Goal: Transaction & Acquisition: Purchase product/service

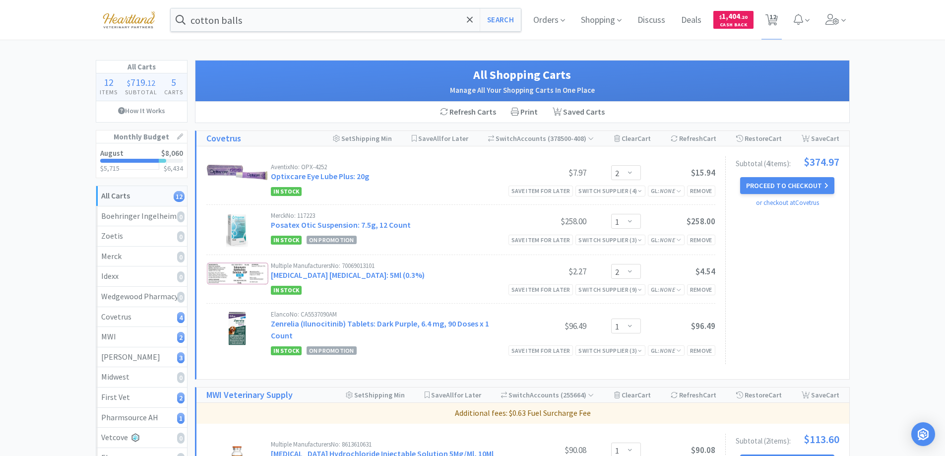
select select "2"
select select "1"
select select "2"
select select "1"
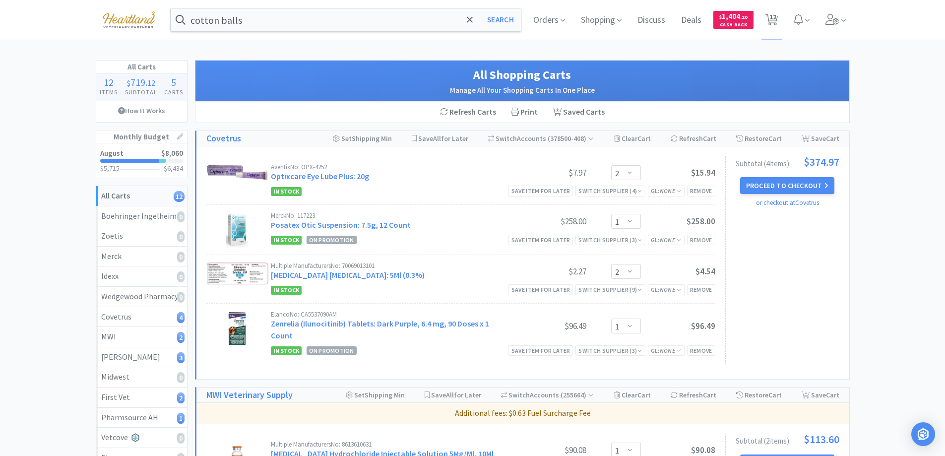
select select "2"
select select "1"
select select "2"
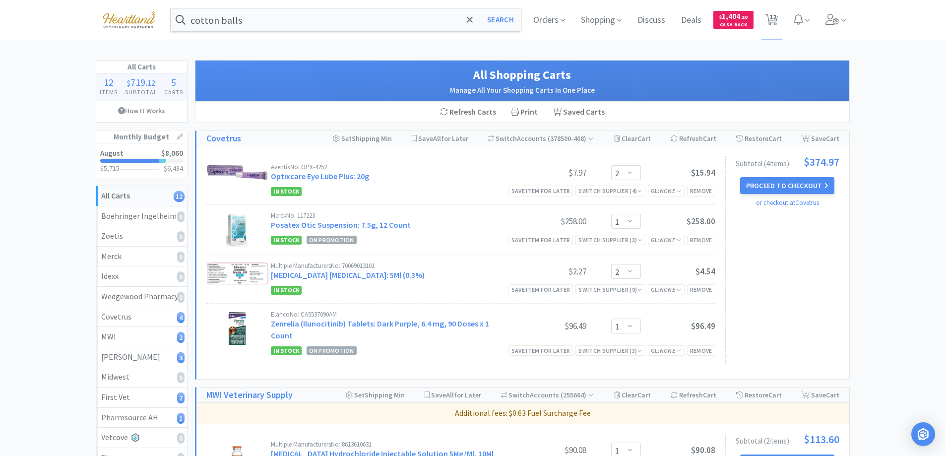
select select "1"
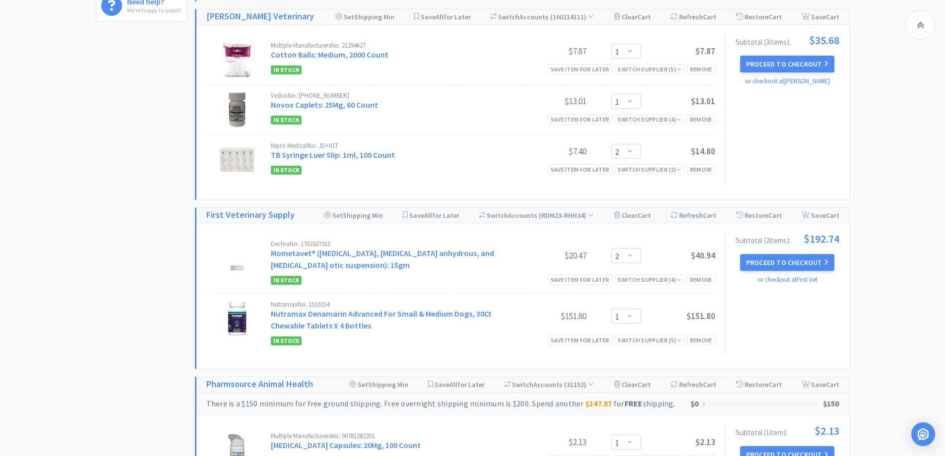
scroll to position [671, 0]
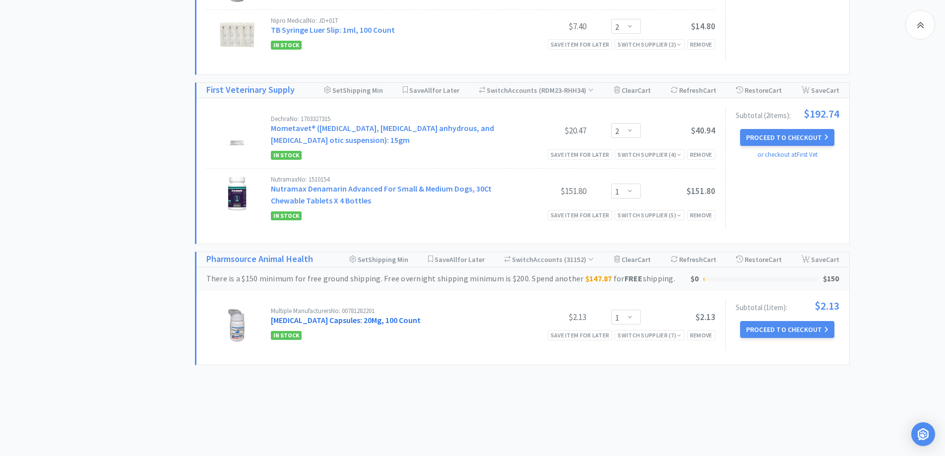
click at [342, 315] on link "[MEDICAL_DATA] Capsules: 20Mg, 100 Count" at bounding box center [346, 320] width 150 height 10
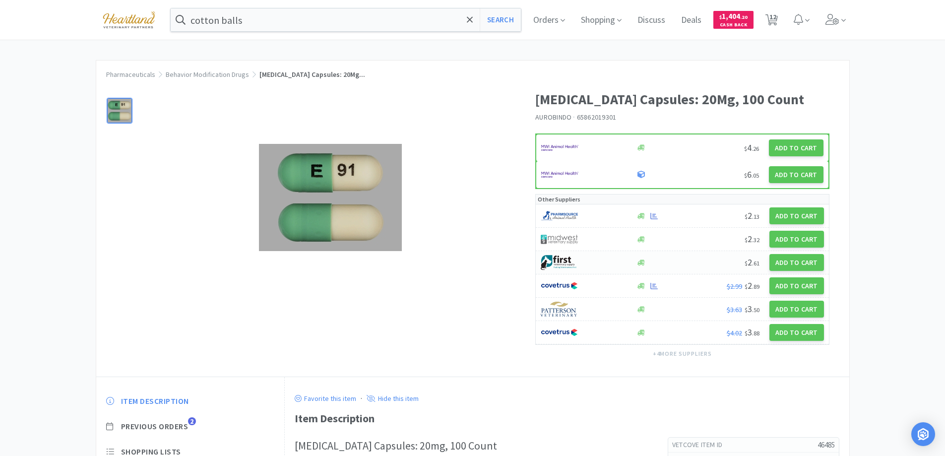
click at [601, 259] on div at bounding box center [583, 262] width 84 height 17
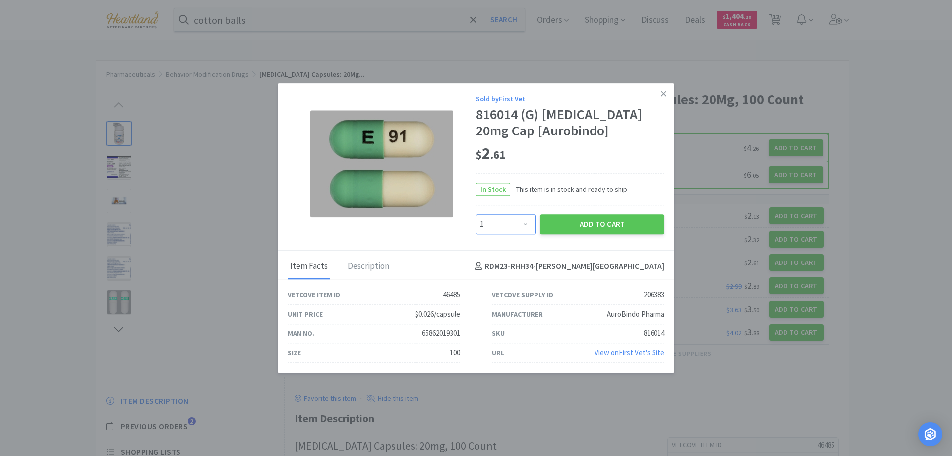
click at [525, 226] on select "Enter Quantity 1 2 3 4 5 6 7 8 9 10 11 12 13 14 15 16 17 18 19 20 Enter Quantity" at bounding box center [506, 224] width 60 height 20
select select "2"
click at [476, 214] on select "Enter Quantity 1 2 3 4 5 6 7 8 9 10 11 12 13 14 15 16 17 18 19 20 Enter Quantity" at bounding box center [506, 224] width 60 height 20
click at [609, 221] on button "Add to Cart" at bounding box center [602, 224] width 125 height 20
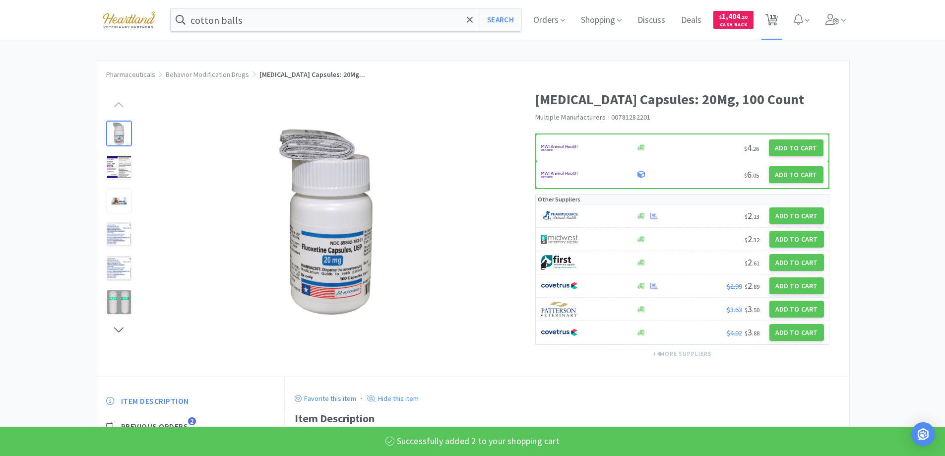
click at [778, 18] on icon at bounding box center [771, 19] width 12 height 11
select select "2"
select select "1"
select select "2"
select select "1"
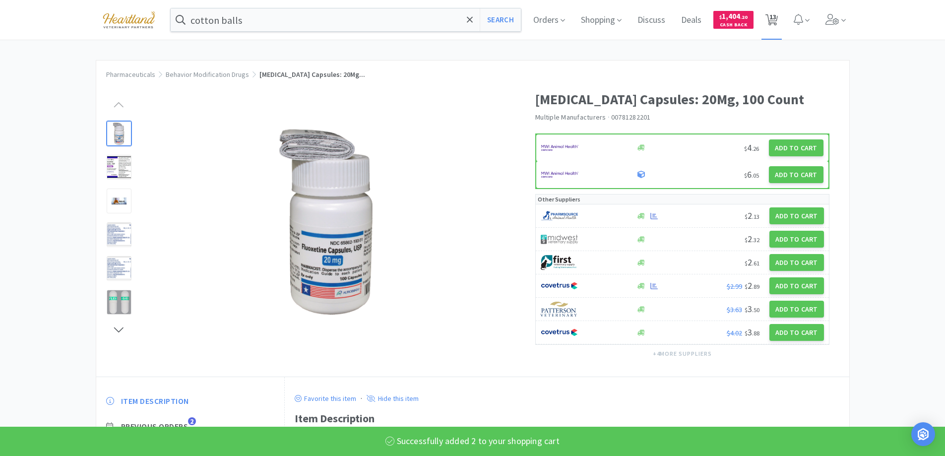
select select "1"
select select "2"
select select "1"
select select "2"
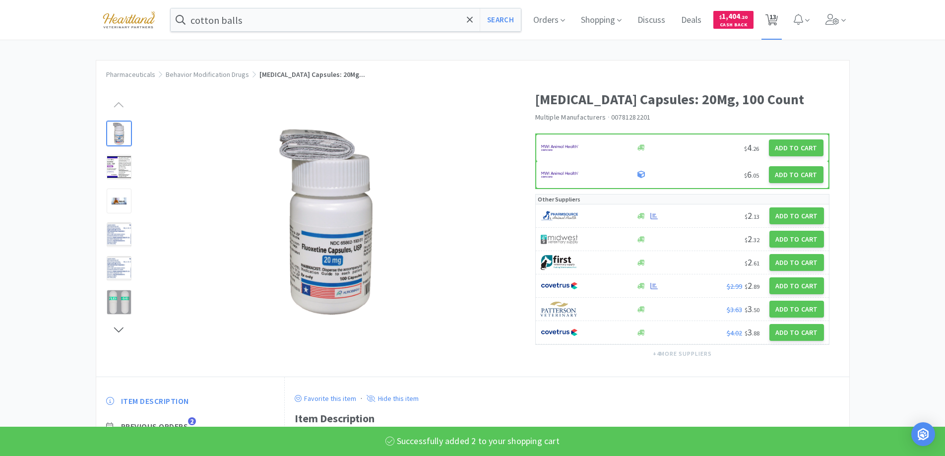
select select "2"
select select "1"
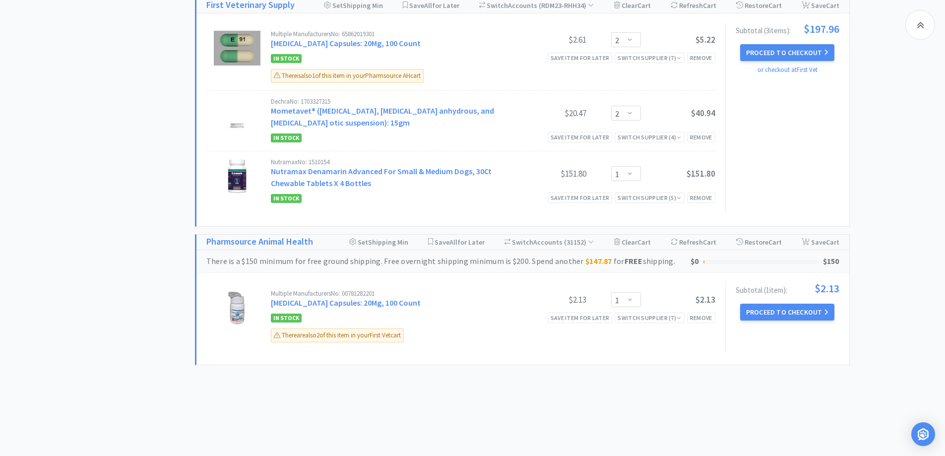
scroll to position [706, 0]
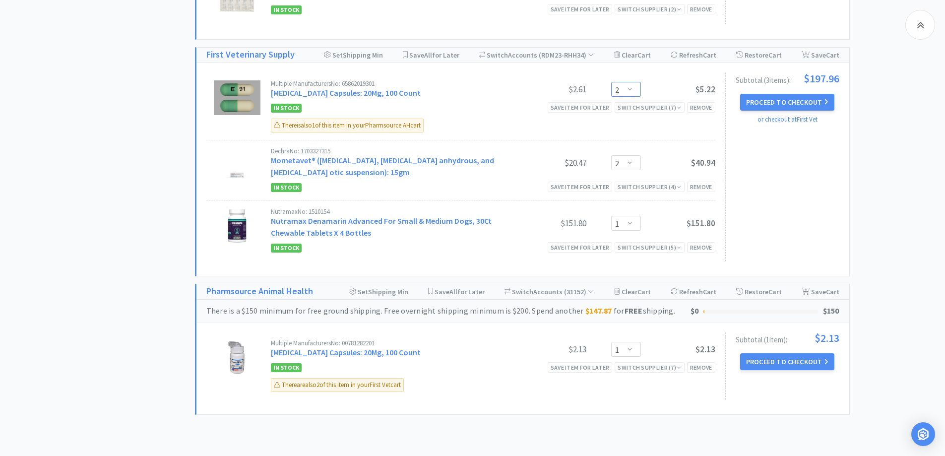
click at [633, 82] on select "Enter Quantity 1 2 3 4 5 6 7 8 9 10 11 12 13 14 15 16 17 18 19 20 Enter Quantity" at bounding box center [626, 89] width 30 height 15
click at [611, 82] on select "Enter Quantity 1 2 3 4 5 6 7 8 9 10 11 12 13 14 15 16 17 18 19 20 Enter Quantity" at bounding box center [626, 89] width 30 height 15
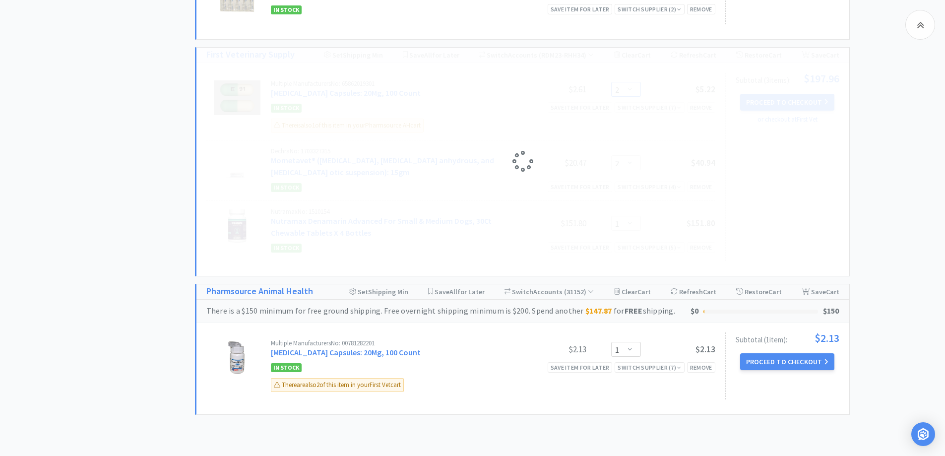
select select "1"
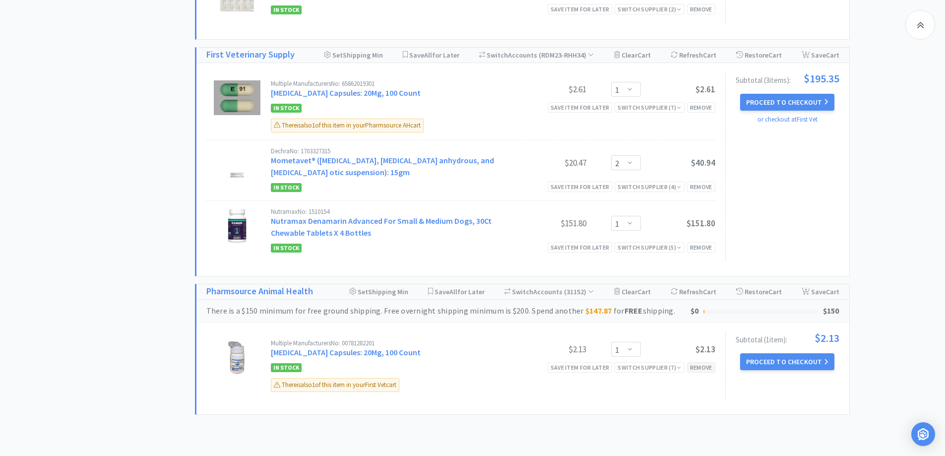
click at [696, 362] on div "Remove" at bounding box center [701, 367] width 28 height 10
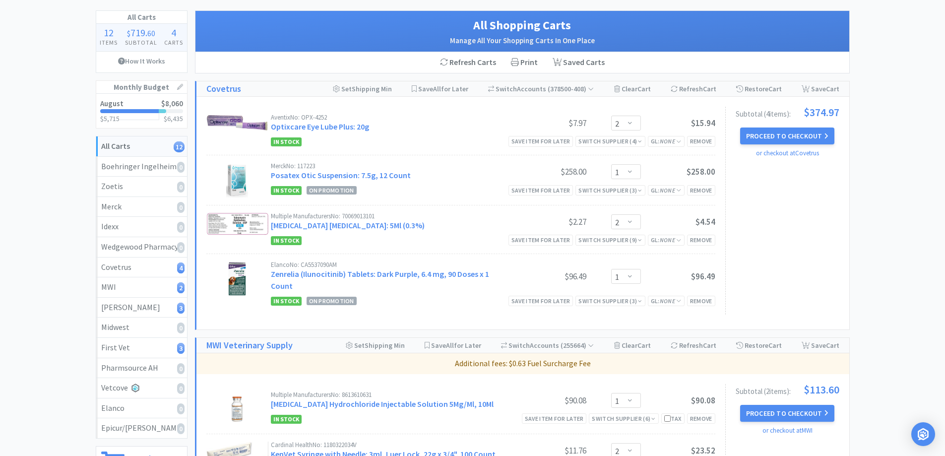
scroll to position [0, 0]
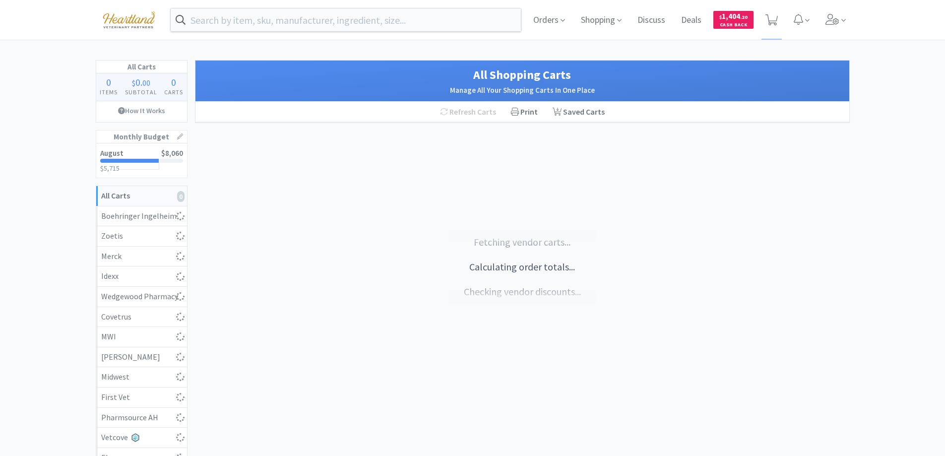
select select "1"
select select "2"
select select "1"
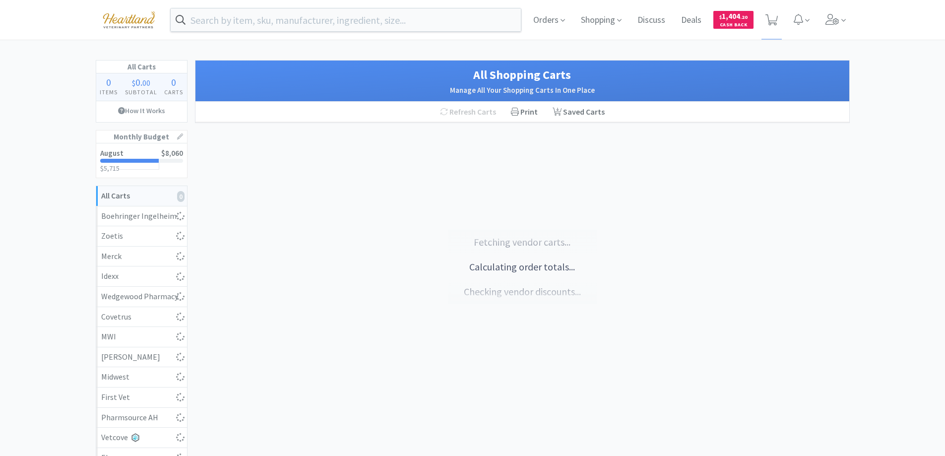
select select "2"
select select "1"
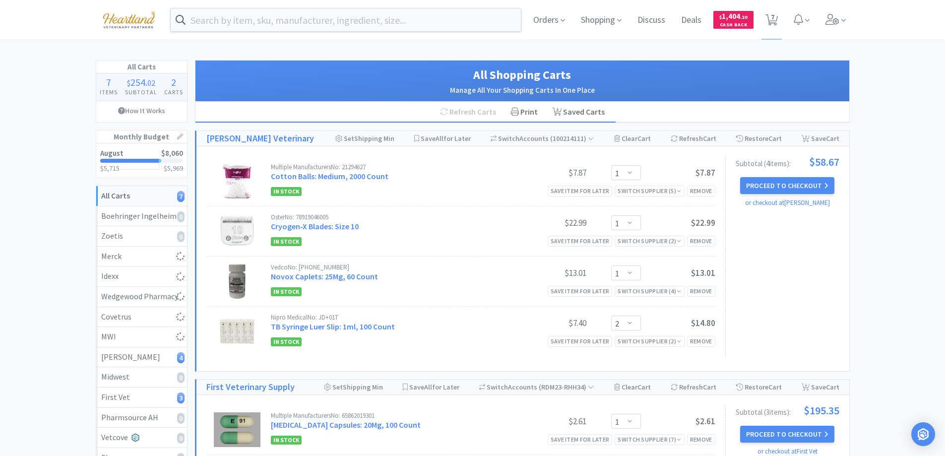
select select "2"
select select "1"
select select "2"
select select "1"
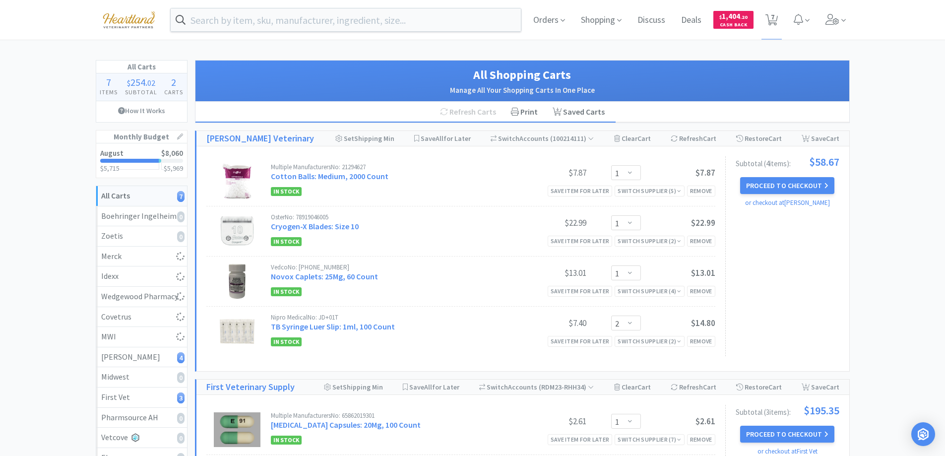
select select "2"
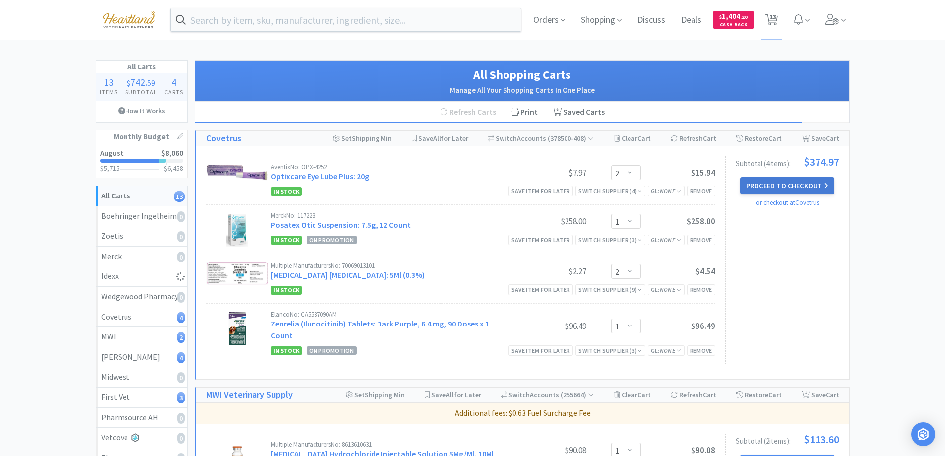
click at [779, 183] on button "Proceed to Checkout" at bounding box center [787, 185] width 94 height 17
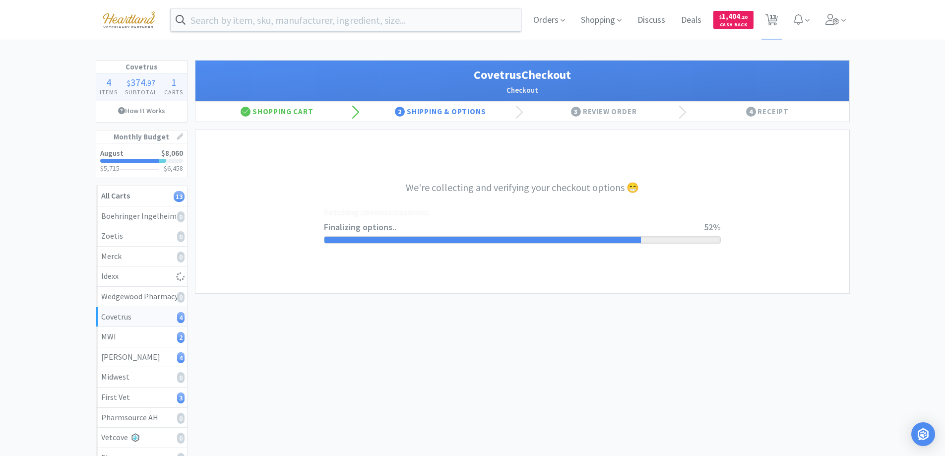
select select "ACCOUNT"
select select "cvt-standard-net"
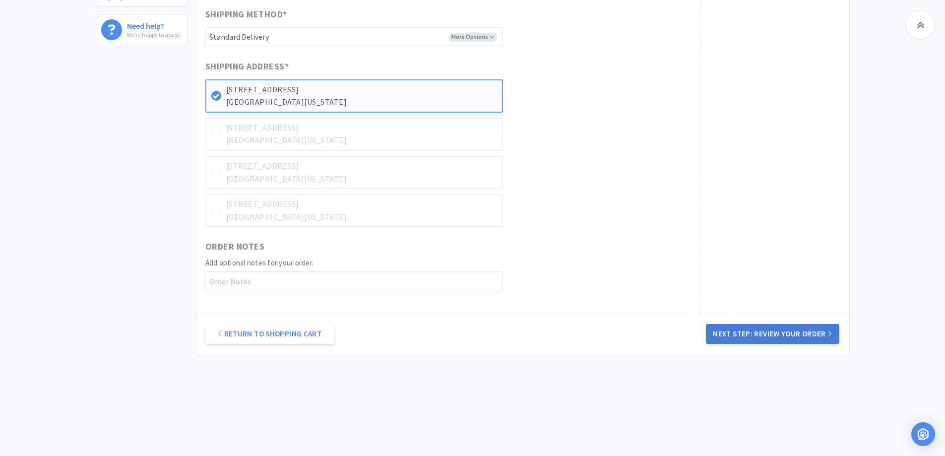
click at [776, 337] on button "Next Step: Review Your Order" at bounding box center [772, 334] width 133 height 20
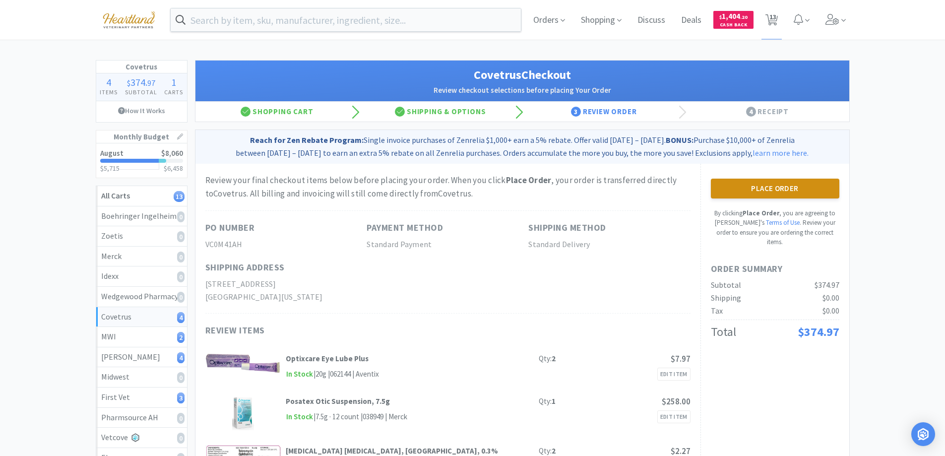
click at [776, 185] on button "Place Order" at bounding box center [775, 189] width 128 height 20
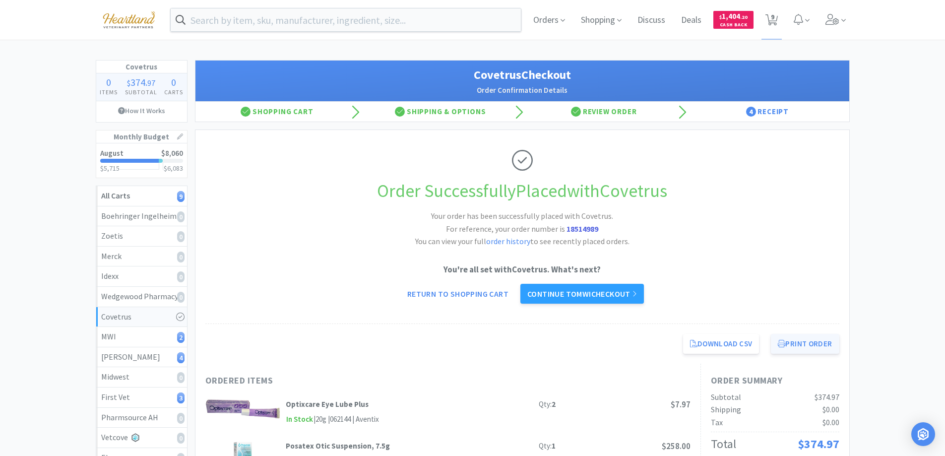
click at [813, 346] on button "Print Order" at bounding box center [805, 344] width 68 height 20
click at [573, 298] on link "Continue to MWI checkout" at bounding box center [582, 294] width 124 height 20
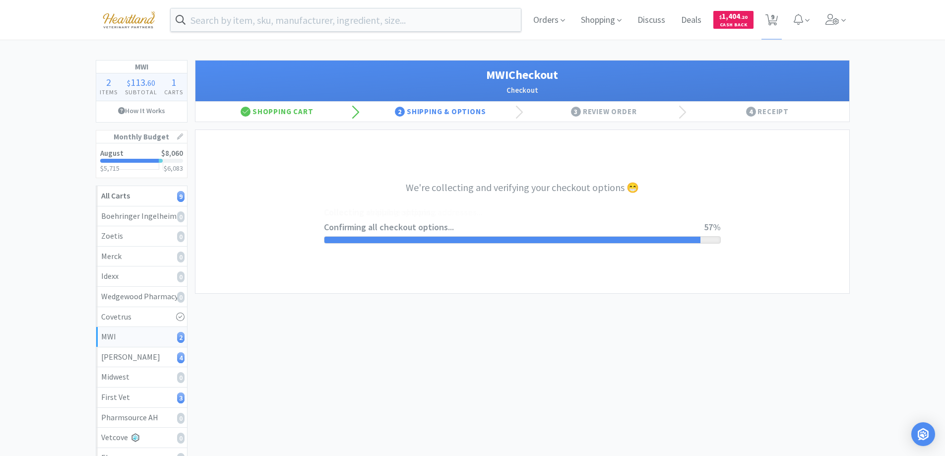
select select "STD_"
select select "FX9"
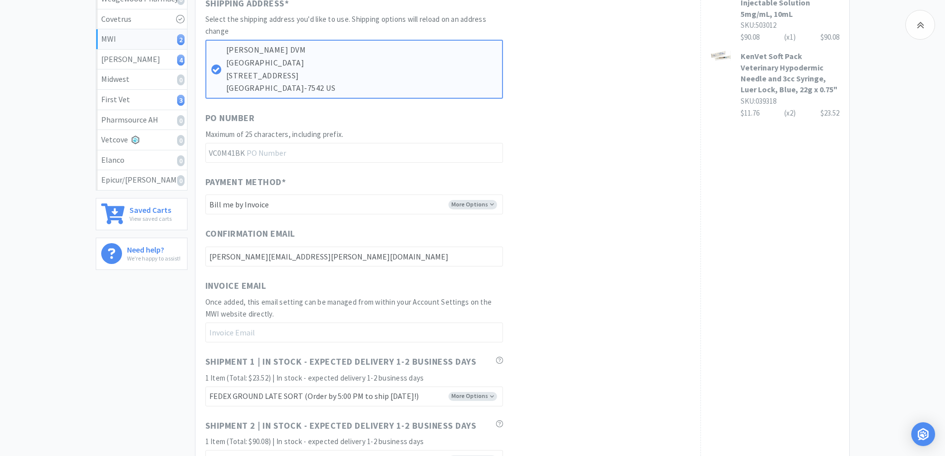
scroll to position [496, 0]
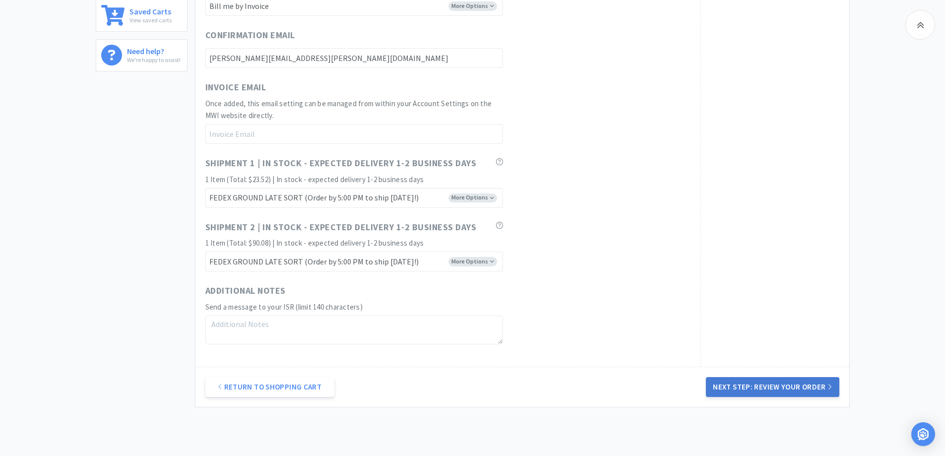
click at [791, 380] on button "Next Step: Review Your Order" at bounding box center [772, 387] width 133 height 20
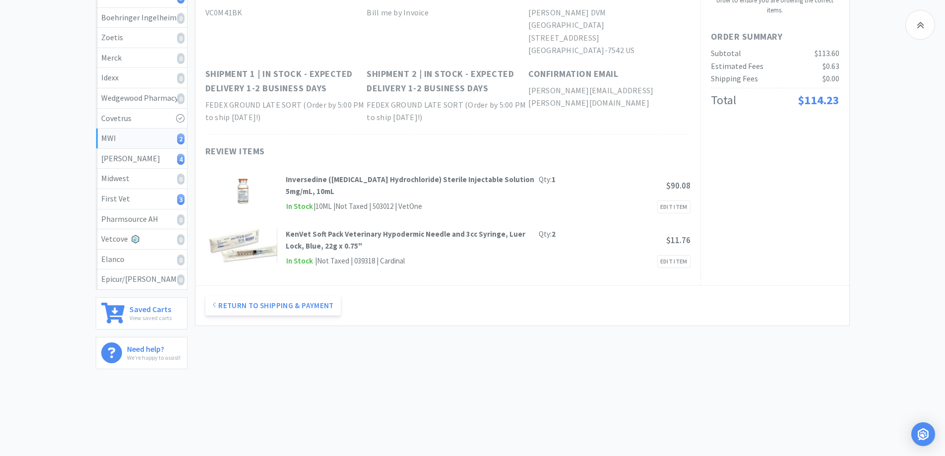
scroll to position [0, 0]
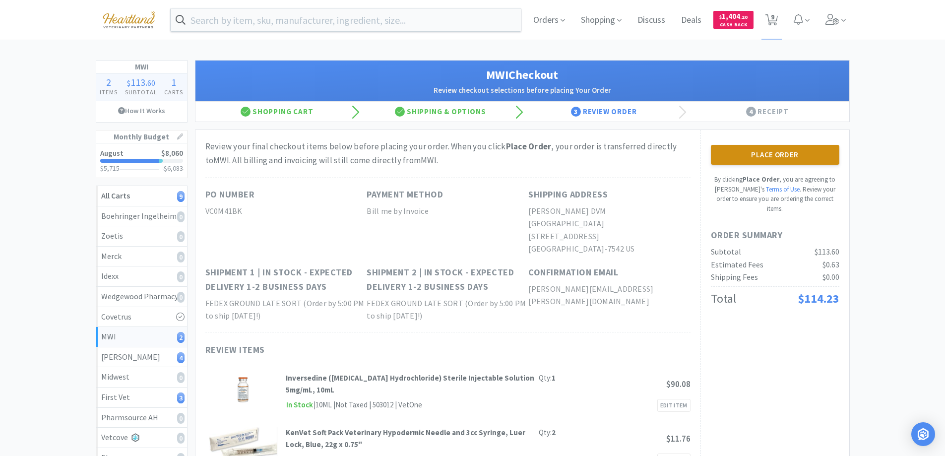
click at [752, 160] on button "Place Order" at bounding box center [775, 155] width 128 height 20
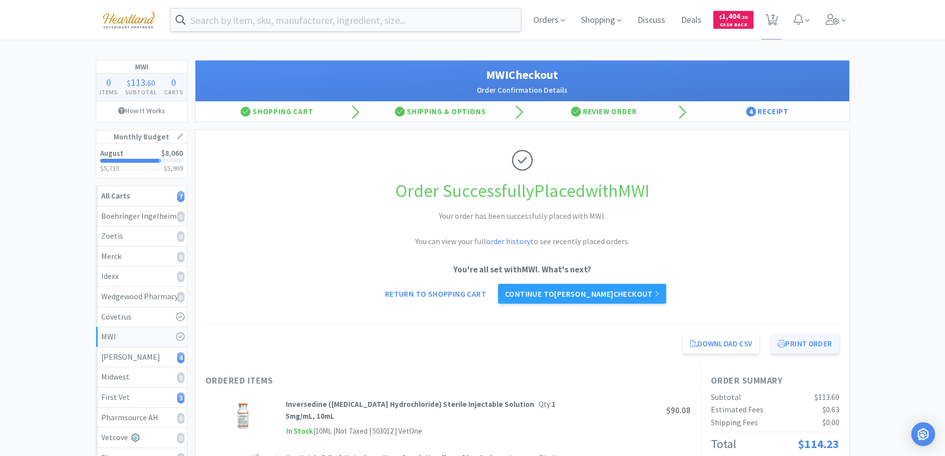
click at [800, 342] on button "Print Order" at bounding box center [805, 344] width 68 height 20
click at [560, 292] on link "Continue to Patterson checkout" at bounding box center [582, 294] width 168 height 20
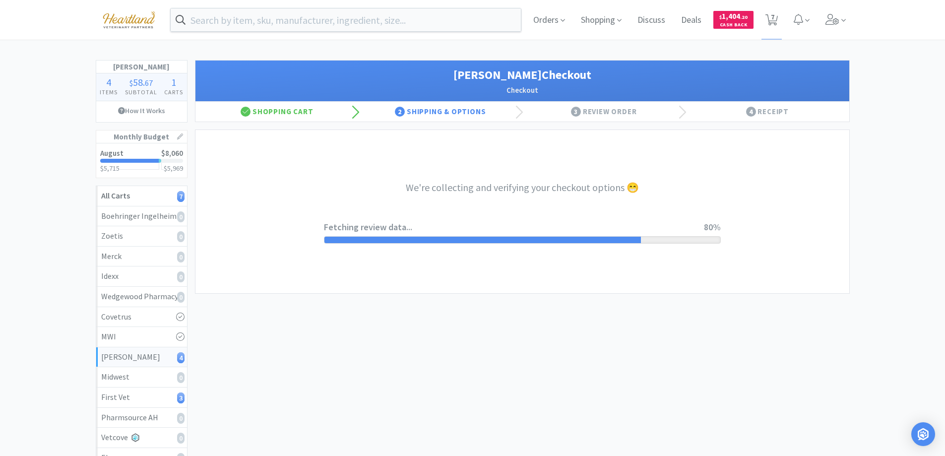
select select "1"
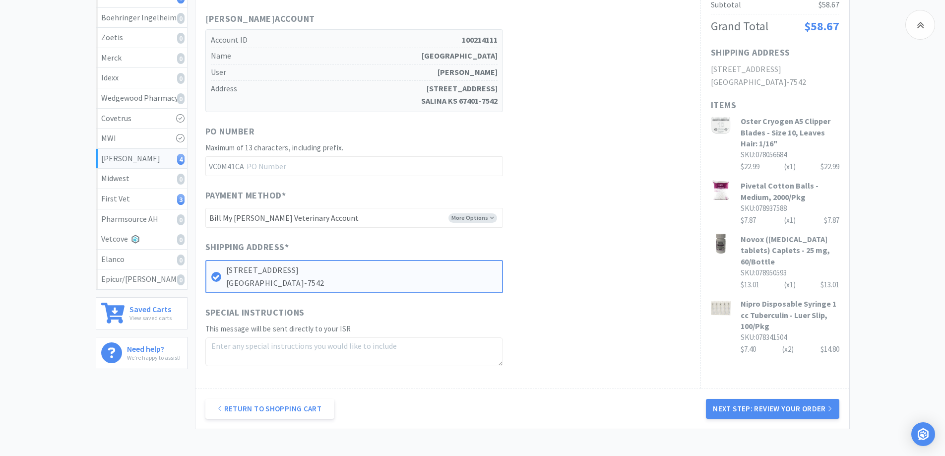
scroll to position [248, 0]
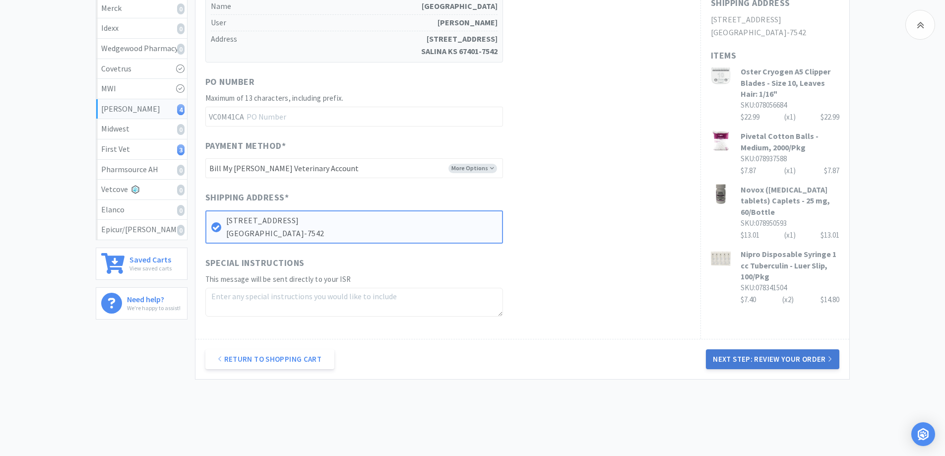
click at [767, 358] on button "Next Step: Review Your Order" at bounding box center [772, 359] width 133 height 20
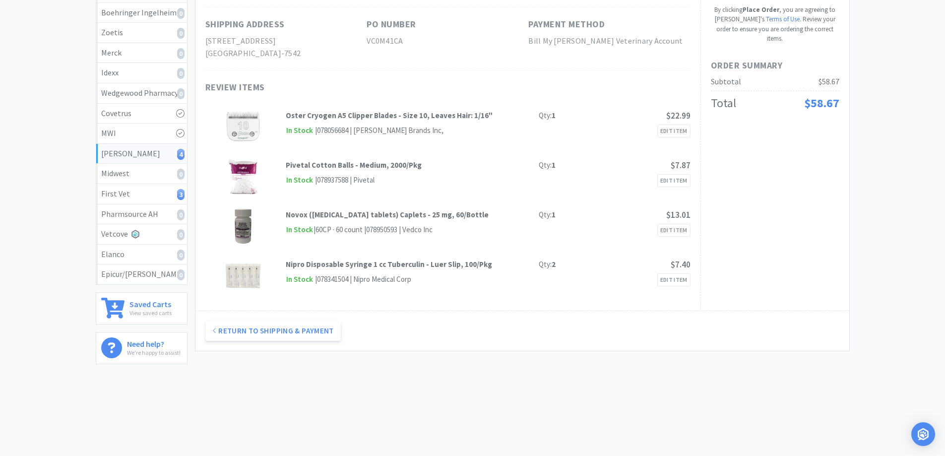
scroll to position [0, 0]
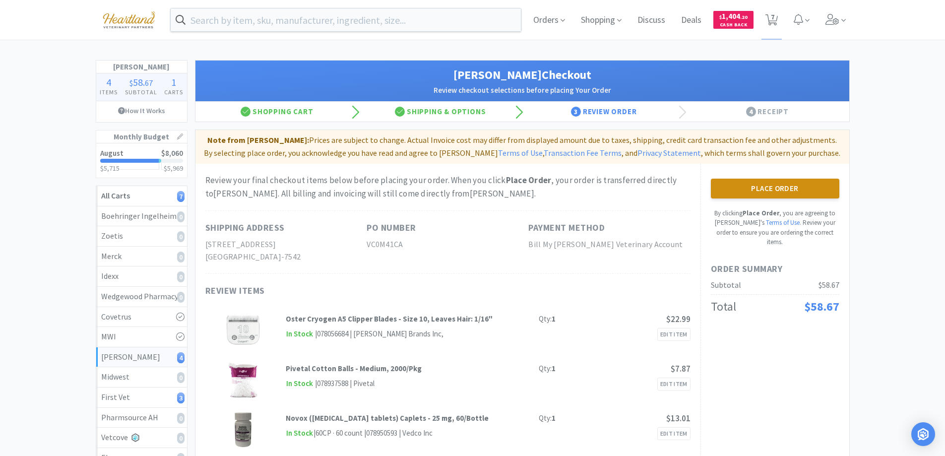
click at [778, 190] on button "Place Order" at bounding box center [775, 189] width 128 height 20
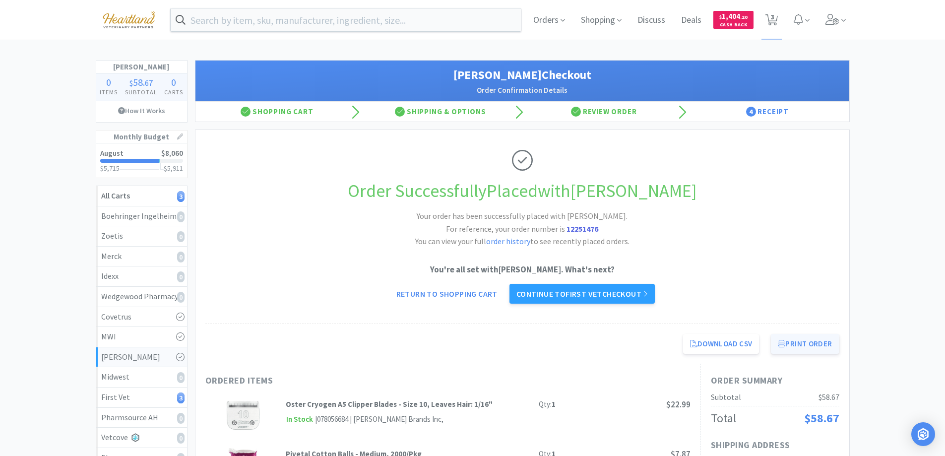
click at [812, 340] on button "Print Order" at bounding box center [805, 344] width 68 height 20
click at [603, 294] on link "Continue to First Vet checkout" at bounding box center [582, 294] width 146 height 20
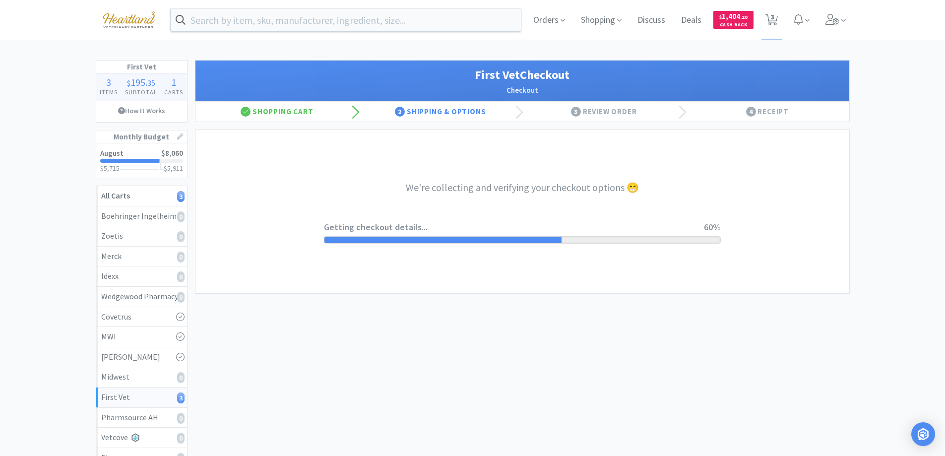
select select "companycredit"
select select "FIS"
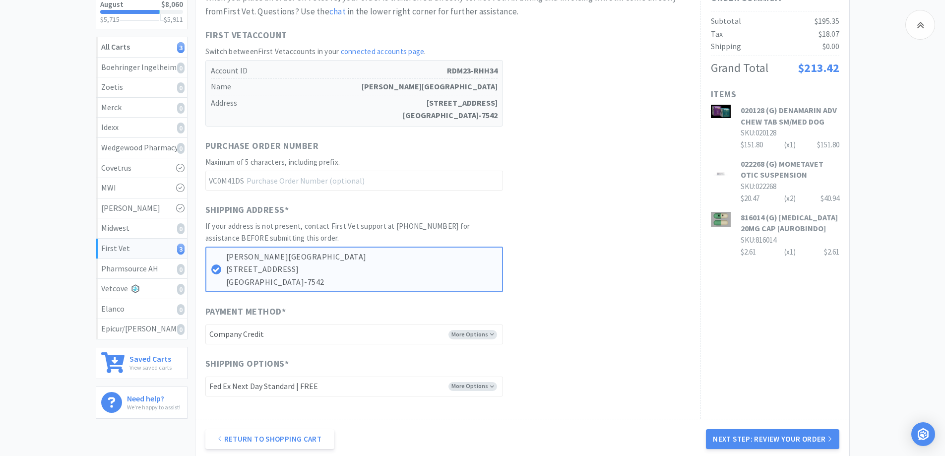
scroll to position [248, 0]
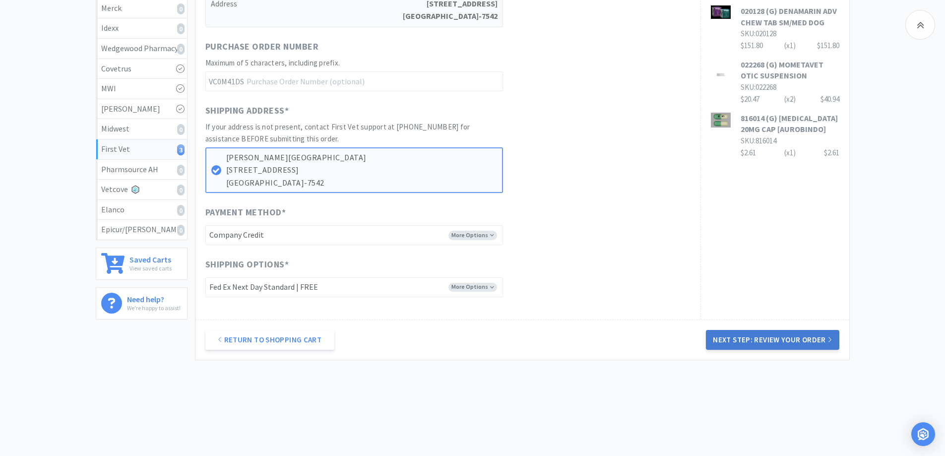
click at [789, 340] on button "Next Step: Review Your Order" at bounding box center [772, 340] width 133 height 20
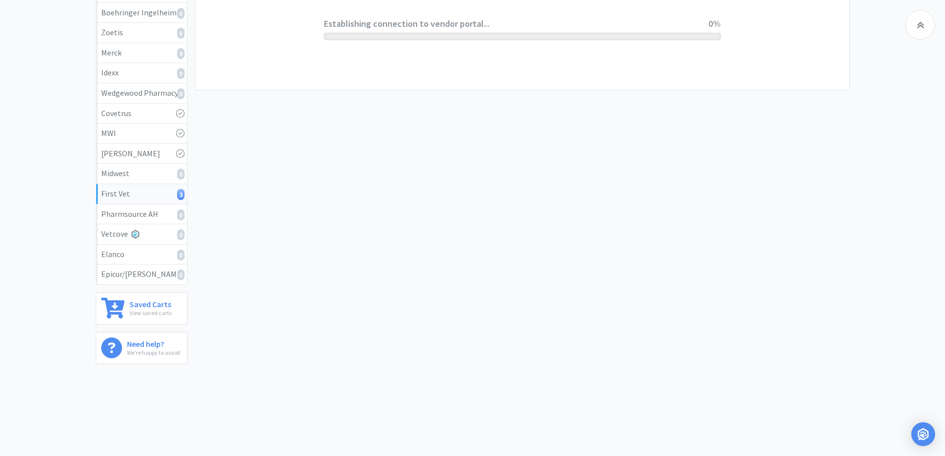
scroll to position [0, 0]
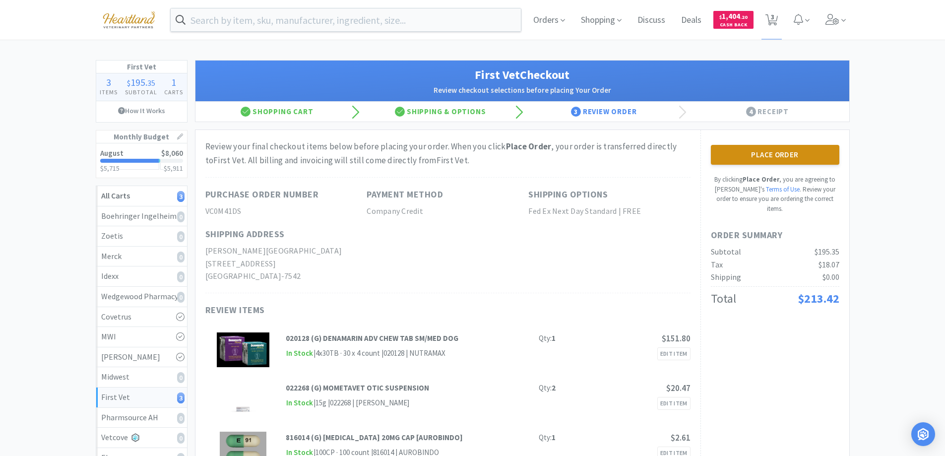
click at [777, 154] on button "Place Order" at bounding box center [775, 155] width 128 height 20
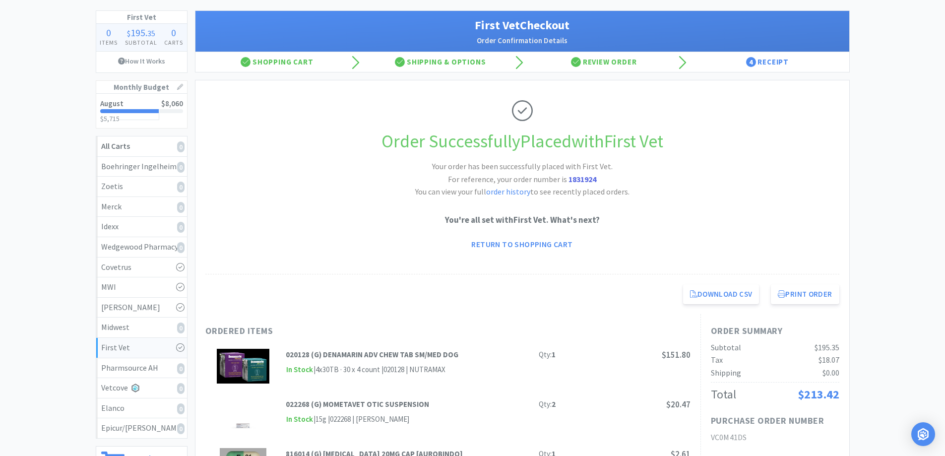
scroll to position [149, 0]
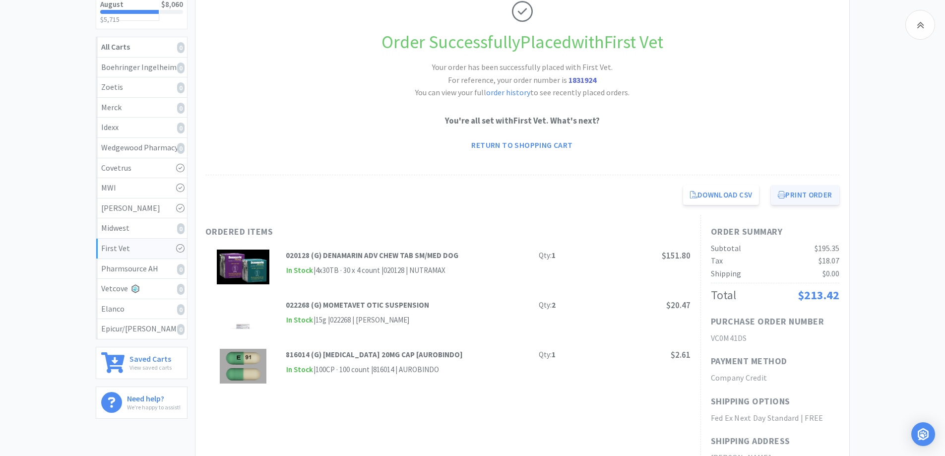
click at [819, 192] on button "Print Order" at bounding box center [805, 195] width 68 height 20
click at [510, 146] on link "Return to Shopping Cart" at bounding box center [521, 145] width 115 height 20
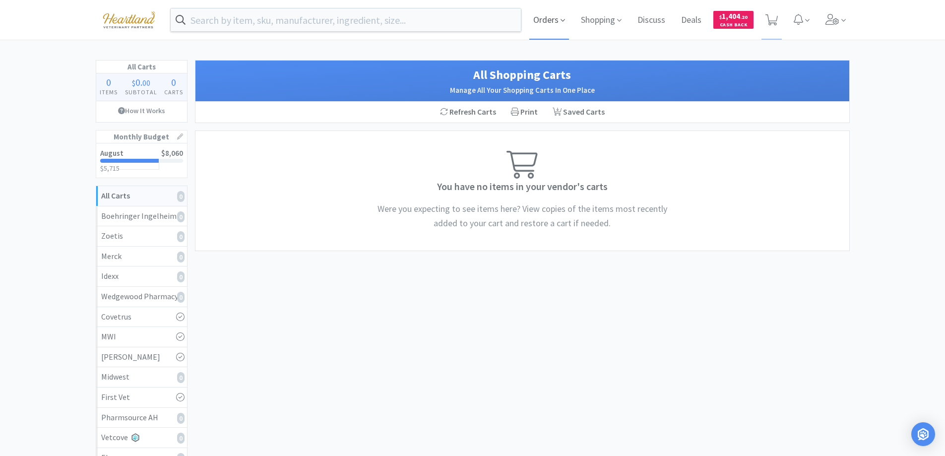
click at [548, 19] on span "Orders" at bounding box center [549, 20] width 40 height 40
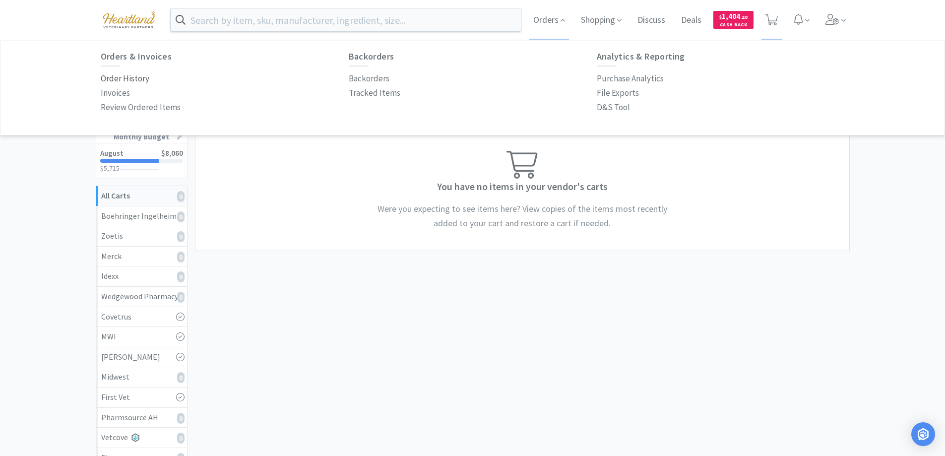
click at [136, 73] on p "Order History" at bounding box center [125, 78] width 49 height 13
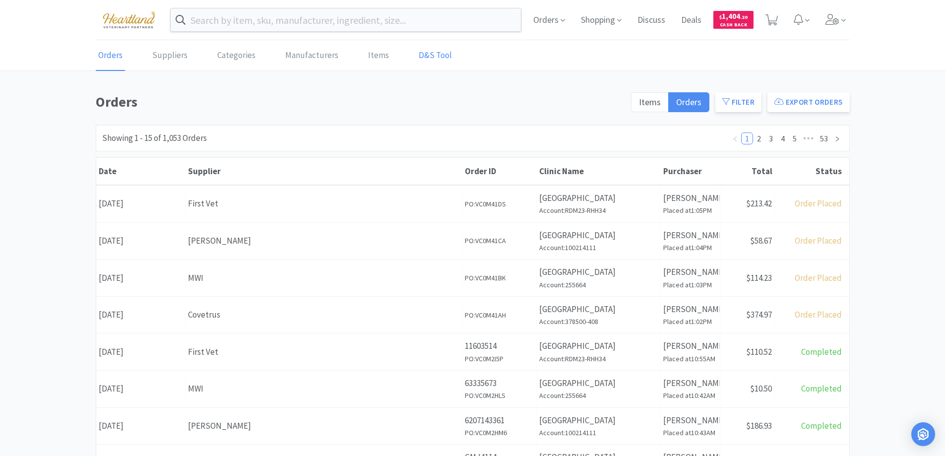
click at [419, 59] on link "D&S Tool" at bounding box center [435, 56] width 38 height 30
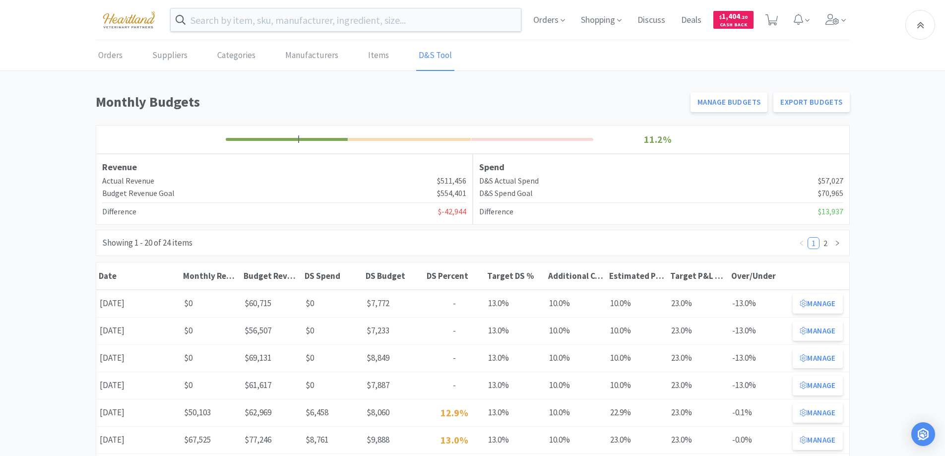
scroll to position [248, 0]
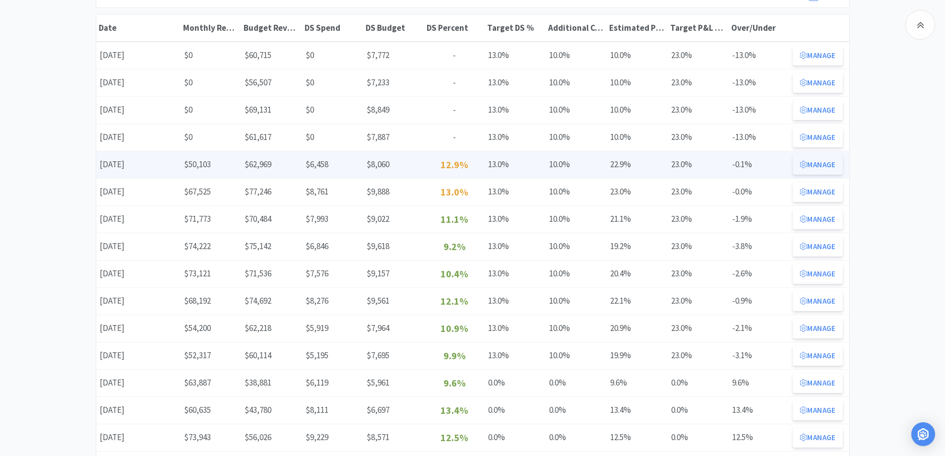
click at [825, 161] on button "Manage" at bounding box center [818, 165] width 50 height 20
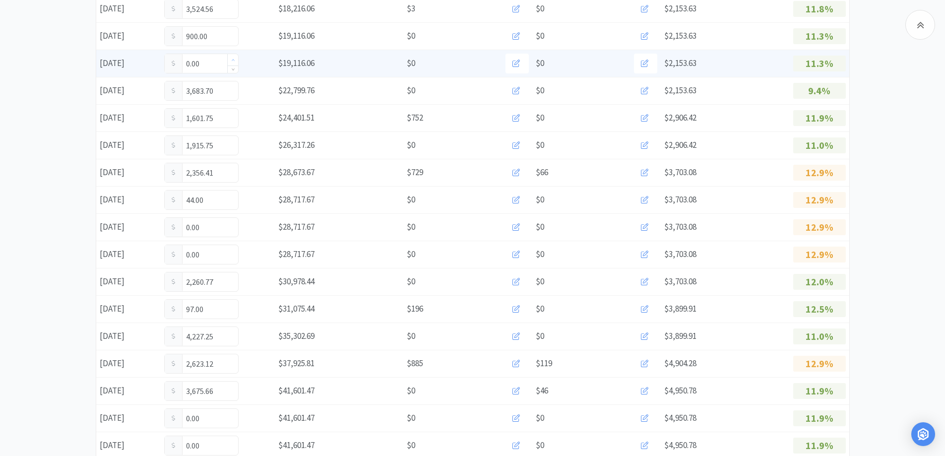
scroll to position [571, 0]
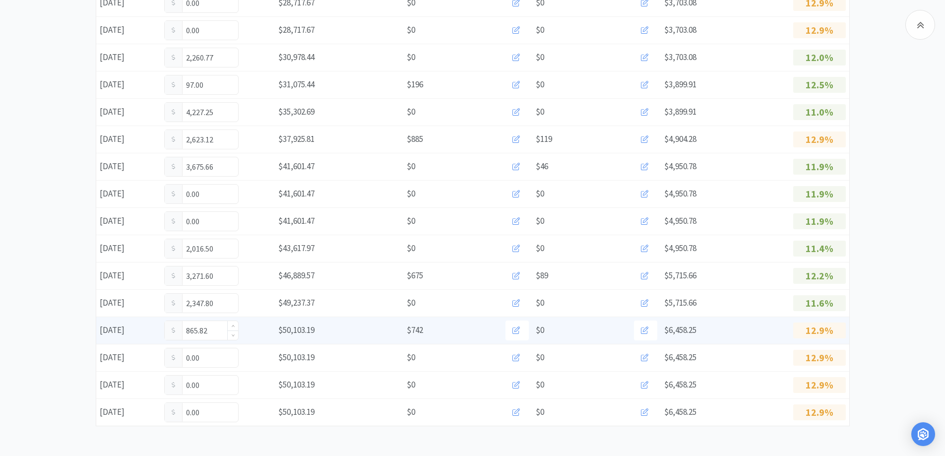
click at [218, 332] on input "865.82" at bounding box center [201, 330] width 73 height 19
type input "8"
type input "1,191.26"
click at [219, 330] on input "1,191.26" at bounding box center [201, 330] width 73 height 19
type input "1"
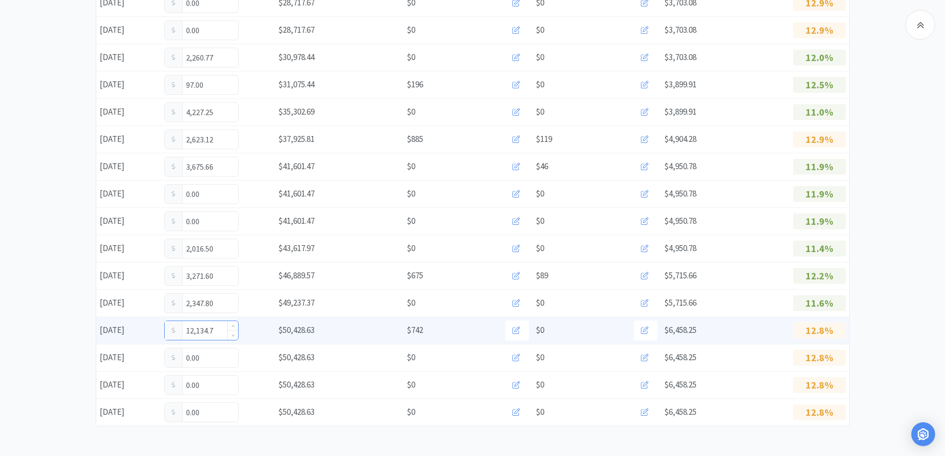
type input "12,134.76"
click at [220, 329] on input "12,134.76" at bounding box center [201, 330] width 73 height 19
type input "1,234.76"
